Goal: Task Accomplishment & Management: Use online tool/utility

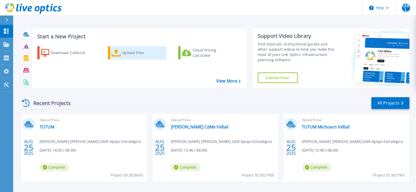
click at [129, 53] on div "Upload Files" at bounding box center [143, 52] width 42 height 10
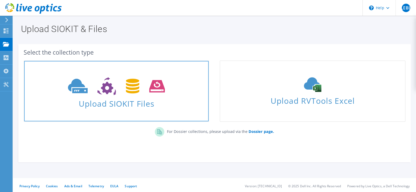
click at [117, 94] on icon at bounding box center [116, 86] width 97 height 18
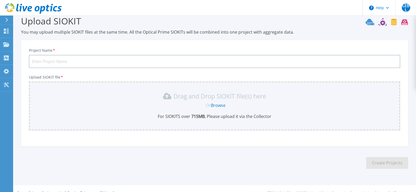
scroll to position [17, 0]
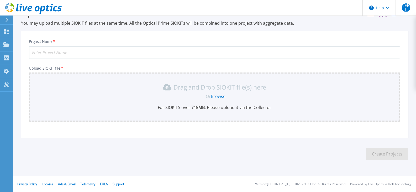
click at [225, 97] on link "Browse" at bounding box center [218, 96] width 15 height 6
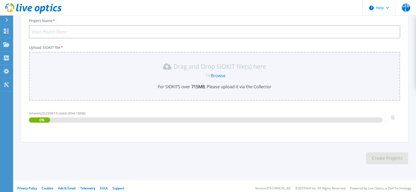
scroll to position [42, 0]
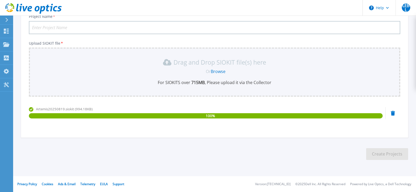
click at [71, 26] on input "Project Name *" at bounding box center [214, 27] width 371 height 13
type input "Artemis20250819"
click at [383, 156] on button "Create Projects" at bounding box center [387, 154] width 42 height 12
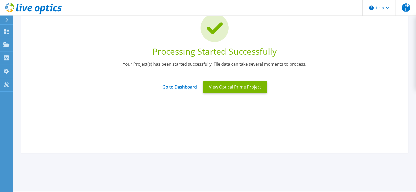
click at [184, 85] on link "Go to Dashboard" at bounding box center [179, 85] width 34 height 10
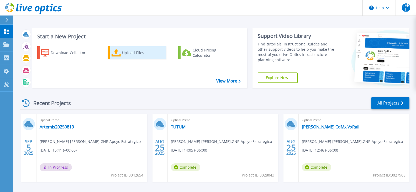
click at [119, 55] on icon at bounding box center [116, 53] width 9 height 8
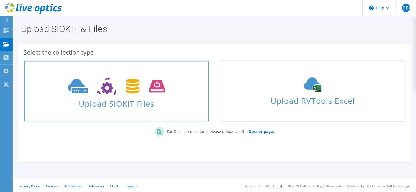
click at [112, 96] on span at bounding box center [116, 86] width 184 height 22
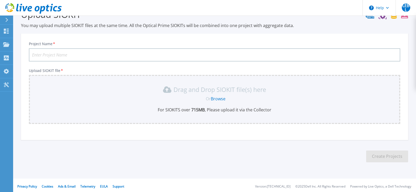
scroll to position [17, 0]
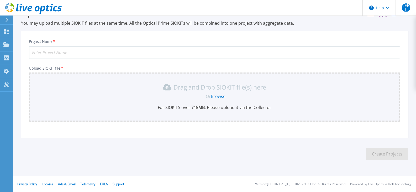
click at [221, 95] on link "Browse" at bounding box center [218, 96] width 15 height 6
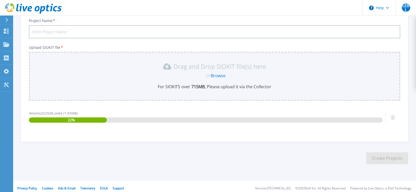
scroll to position [42, 0]
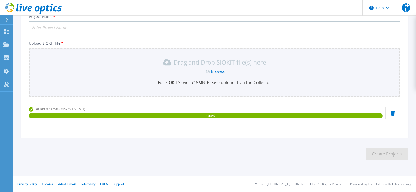
click at [114, 28] on input "Project Name *" at bounding box center [214, 27] width 371 height 13
type input "Atlantis202508"
click at [401, 153] on button "Create Projects" at bounding box center [387, 154] width 42 height 12
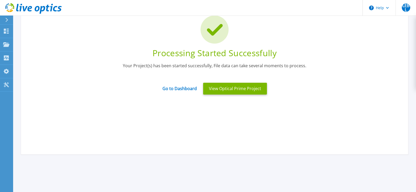
scroll to position [40, 0]
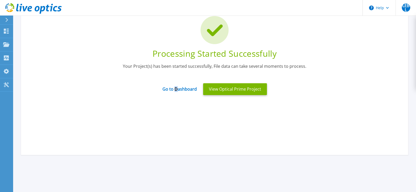
drag, startPoint x: 176, startPoint y: 92, endPoint x: 179, endPoint y: 92, distance: 3.2
click at [179, 92] on link "Go to Dashboard" at bounding box center [179, 87] width 34 height 10
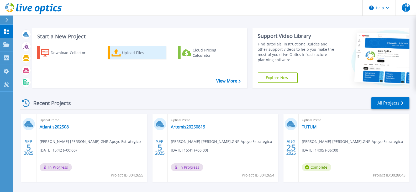
click at [132, 55] on div "Upload Files" at bounding box center [143, 52] width 42 height 10
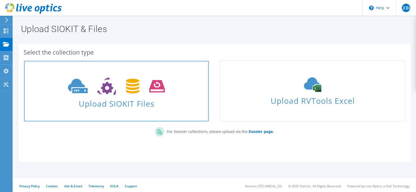
click at [99, 92] on use at bounding box center [116, 86] width 97 height 18
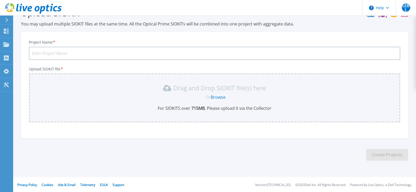
scroll to position [17, 0]
click at [220, 95] on link "Browse" at bounding box center [218, 96] width 15 height 6
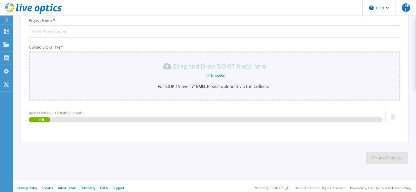
scroll to position [42, 0]
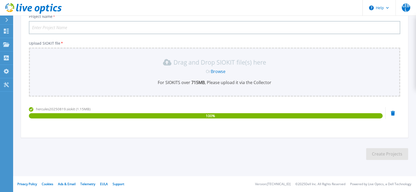
click at [114, 28] on input "Project Name *" at bounding box center [214, 27] width 371 height 13
type input "Hercules20250819"
click at [386, 156] on button "Create Projects" at bounding box center [387, 154] width 42 height 12
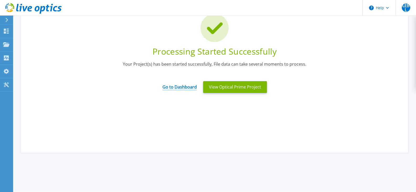
click at [192, 89] on link "Go to Dashboard" at bounding box center [179, 85] width 34 height 10
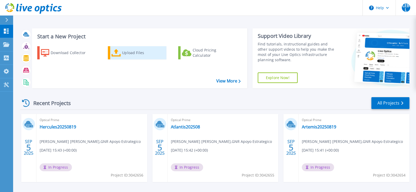
click at [133, 51] on div "Upload Files" at bounding box center [143, 52] width 42 height 10
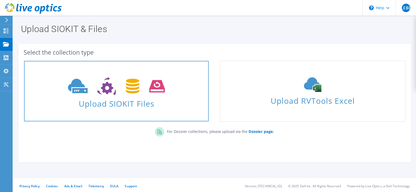
click at [120, 99] on span "Upload SIOKIT Files" at bounding box center [116, 101] width 184 height 11
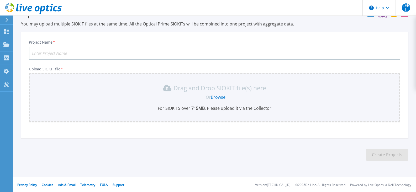
scroll to position [17, 0]
click at [218, 94] on link "Browse" at bounding box center [218, 96] width 15 height 6
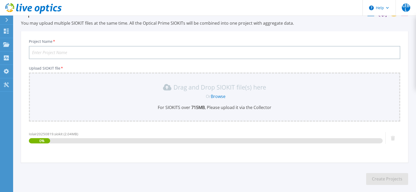
scroll to position [42, 0]
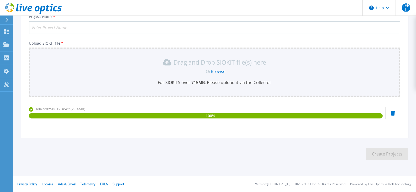
click at [149, 28] on input "Project Name *" at bounding box center [214, 27] width 371 height 13
type input "Iolair20250819"
click at [390, 155] on button "Create Projects" at bounding box center [387, 154] width 42 height 12
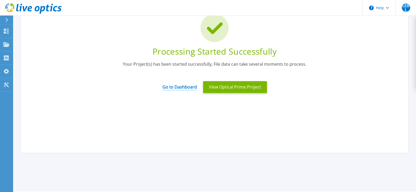
click at [177, 87] on link "Go to Dashboard" at bounding box center [179, 85] width 34 height 10
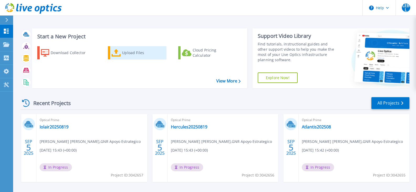
click at [127, 56] on div "Upload Files" at bounding box center [143, 52] width 42 height 10
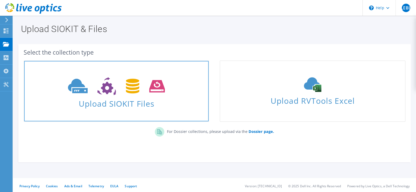
click at [134, 91] on icon at bounding box center [116, 86] width 97 height 18
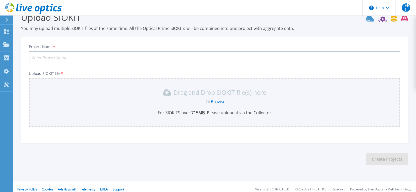
scroll to position [17, 0]
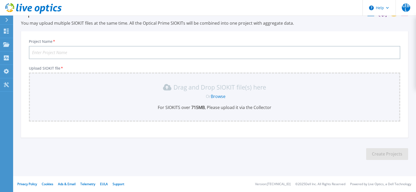
click at [223, 95] on link "Browse" at bounding box center [218, 96] width 15 height 6
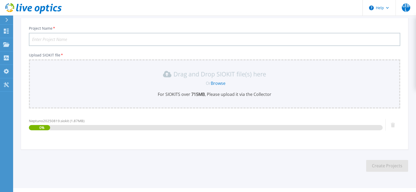
scroll to position [42, 0]
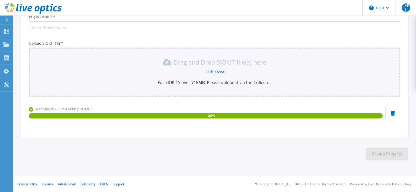
click at [151, 26] on input "Project Name *" at bounding box center [214, 27] width 371 height 13
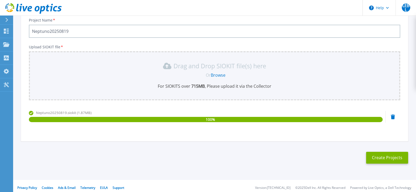
scroll to position [38, 0]
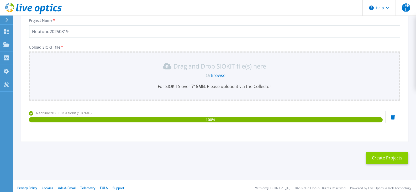
type input "Neptuno20250819"
click at [390, 159] on button "Create Projects" at bounding box center [387, 158] width 42 height 12
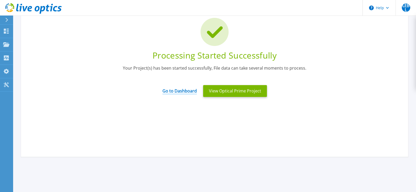
click at [174, 92] on link "Go to Dashboard" at bounding box center [179, 89] width 34 height 10
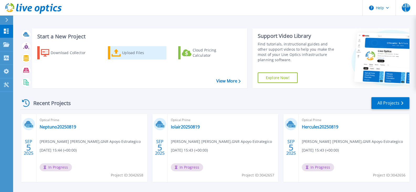
click at [138, 54] on div "Upload Files" at bounding box center [143, 52] width 42 height 10
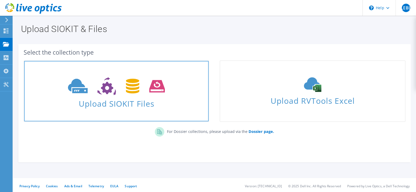
click at [123, 90] on icon at bounding box center [116, 86] width 97 height 18
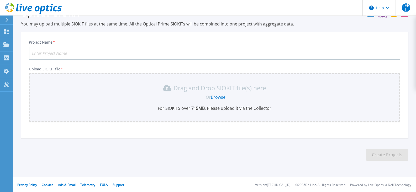
scroll to position [17, 0]
click at [225, 97] on link "Browse" at bounding box center [218, 96] width 15 height 6
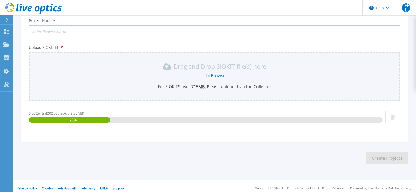
scroll to position [42, 0]
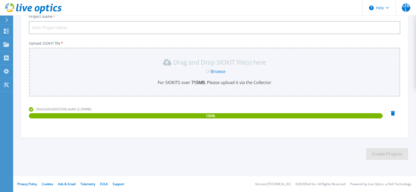
click at [99, 25] on input "Project Name *" at bounding box center [214, 27] width 371 height 13
type input "SitioCentral202508"
click at [376, 156] on button "Create Projects" at bounding box center [387, 154] width 42 height 12
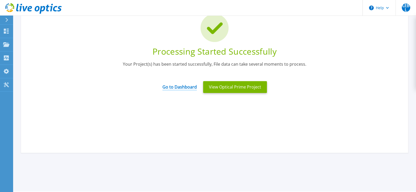
click at [190, 85] on link "Go to Dashboard" at bounding box center [179, 85] width 34 height 10
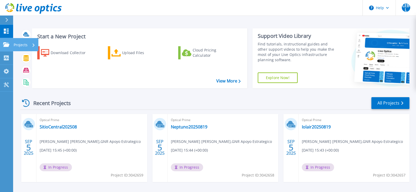
click at [10, 48] on link "Projects Projects" at bounding box center [6, 44] width 13 height 13
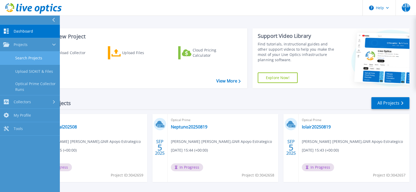
click at [36, 59] on link "Search Projects" at bounding box center [30, 57] width 60 height 13
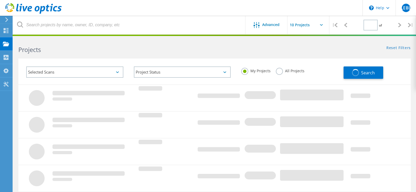
type input "1"
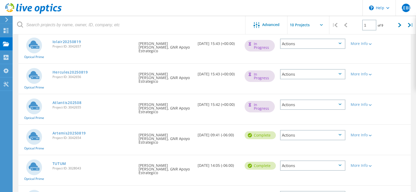
scroll to position [124, 0]
click at [340, 130] on div "Actions" at bounding box center [312, 135] width 65 height 10
click at [406, 125] on div "Optical Prime Artemis20250819 Project ID: 3042654 Requested By Luis Eduardo Bus…" at bounding box center [214, 140] width 392 height 30
click at [63, 131] on link "Artemis20250819" at bounding box center [69, 133] width 34 height 4
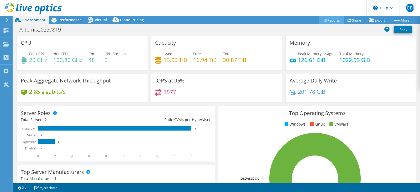
click at [332, 20] on link "Reports" at bounding box center [331, 20] width 25 height 8
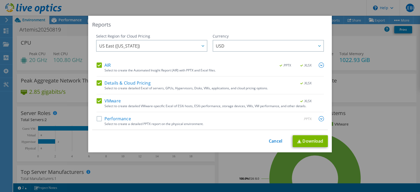
click at [111, 118] on label "Performance" at bounding box center [114, 118] width 34 height 5
click at [0, 0] on input "Performance" at bounding box center [0, 0] width 0 height 0
click at [320, 118] on img at bounding box center [321, 118] width 5 height 5
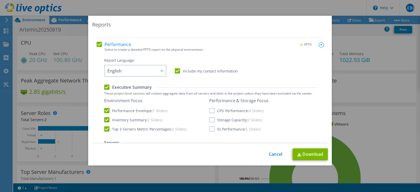
scroll to position [72, 0]
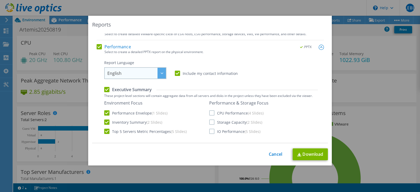
click at [157, 73] on div at bounding box center [161, 73] width 8 height 11
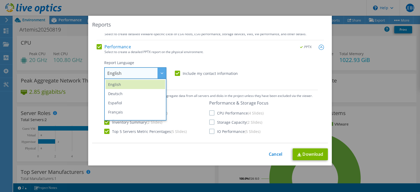
click at [191, 86] on div "Report Language English Deutsch Español Français Italiano Polski Português Русс…" at bounding box center [211, 191] width 214 height 263
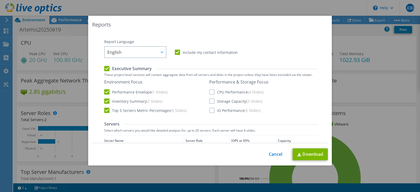
scroll to position [93, 0]
click at [209, 91] on label "CPU Performance (4 Slides)" at bounding box center [236, 91] width 54 height 5
click at [0, 0] on input "CPU Performance (4 Slides)" at bounding box center [0, 0] width 0 height 0
click at [210, 100] on label "Storage Capacity (2 Slides)" at bounding box center [235, 100] width 53 height 5
click at [0, 0] on input "Storage Capacity (2 Slides)" at bounding box center [0, 0] width 0 height 0
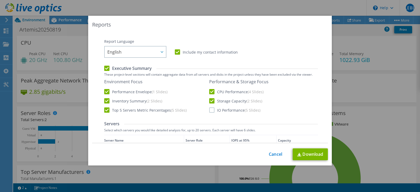
click at [210, 111] on label "IO Performance (5 Slides)" at bounding box center [234, 109] width 51 height 5
click at [0, 0] on input "IO Performance (5 Slides)" at bounding box center [0, 0] width 0 height 0
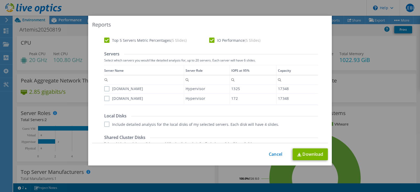
scroll to position [163, 0]
click at [106, 89] on label "cot-art-esxiv02p.cotemar.net" at bounding box center [123, 88] width 39 height 5
click at [0, 0] on input "cot-art-esxiv02p.cotemar.net" at bounding box center [0, 0] width 0 height 0
click at [104, 98] on label "cot-art-esxiv01p.cotemar.net" at bounding box center [123, 98] width 39 height 5
click at [0, 0] on input "cot-art-esxiv01p.cotemar.net" at bounding box center [0, 0] width 0 height 0
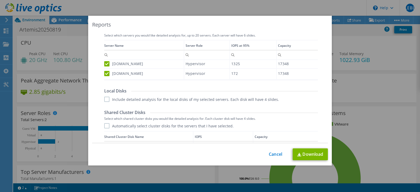
scroll to position [188, 0]
click at [106, 98] on label "Include detailed analysis for the local disks of my selected servers. Each disk…" at bounding box center [191, 98] width 175 height 5
click at [0, 0] on input "Include detailed analysis for the local disks of my selected servers. Each disk…" at bounding box center [0, 0] width 0 height 0
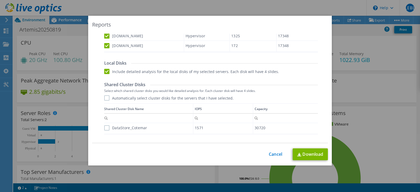
scroll to position [233, 0]
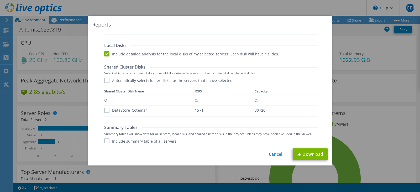
click at [142, 81] on label "Automatically select cluster disks for the servers that I have selected." at bounding box center [168, 80] width 129 height 5
click at [0, 0] on input "Automatically select cluster disks for the servers that I have selected." at bounding box center [0, 0] width 0 height 0
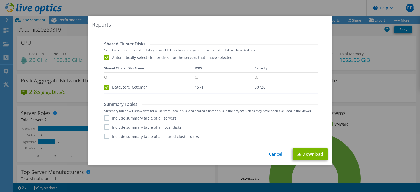
scroll to position [0, 0]
click at [115, 117] on label "Include summary table of all servers" at bounding box center [140, 117] width 72 height 5
click at [0, 0] on input "Include summary table of all servers" at bounding box center [0, 0] width 0 height 0
click at [118, 125] on label "Include summary table of all local disks" at bounding box center [142, 126] width 77 height 5
click at [0, 0] on input "Include summary table of all local disks" at bounding box center [0, 0] width 0 height 0
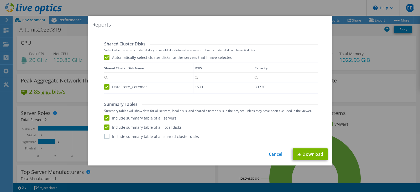
click at [122, 139] on div "Performance .PPTX Select to create a detailed PPTX report on the physical envir…" at bounding box center [210, 1] width 227 height 283
click at [123, 135] on label "Include summary table of all shared cluster disks" at bounding box center [151, 136] width 95 height 5
click at [0, 0] on input "Include summary table of all shared cluster disks" at bounding box center [0, 0] width 0 height 0
click at [306, 155] on link "Download" at bounding box center [310, 154] width 35 height 12
click at [277, 154] on link "Cancel" at bounding box center [275, 154] width 13 height 5
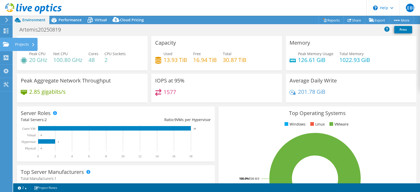
click at [19, 44] on div "Projects" at bounding box center [24, 44] width 25 height 13
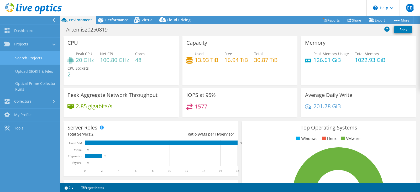
click at [38, 60] on link "Search Projects" at bounding box center [30, 57] width 60 height 13
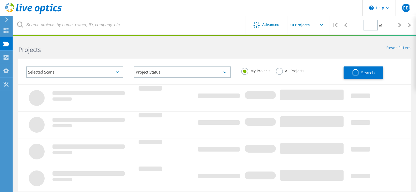
type input "1"
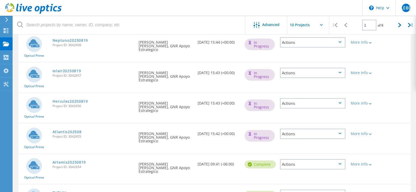
scroll to position [105, 0]
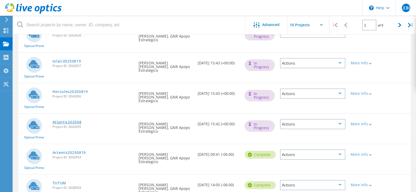
click at [77, 120] on link "Atlantis202508" at bounding box center [66, 122] width 29 height 4
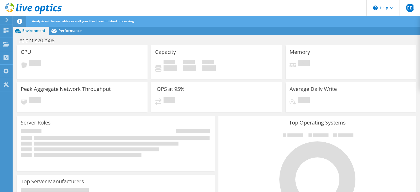
scroll to position [47, 0]
click at [7, 42] on icon at bounding box center [6, 44] width 6 height 5
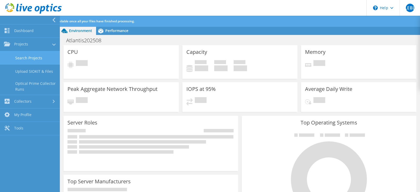
click at [28, 58] on link "Search Projects" at bounding box center [30, 57] width 60 height 13
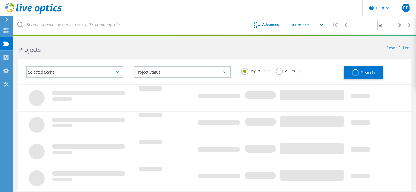
type input "1"
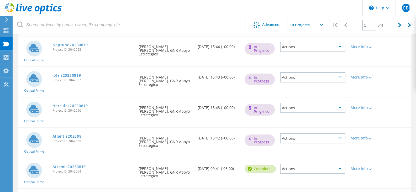
scroll to position [92, 0]
